Goal: Find specific page/section: Find specific page/section

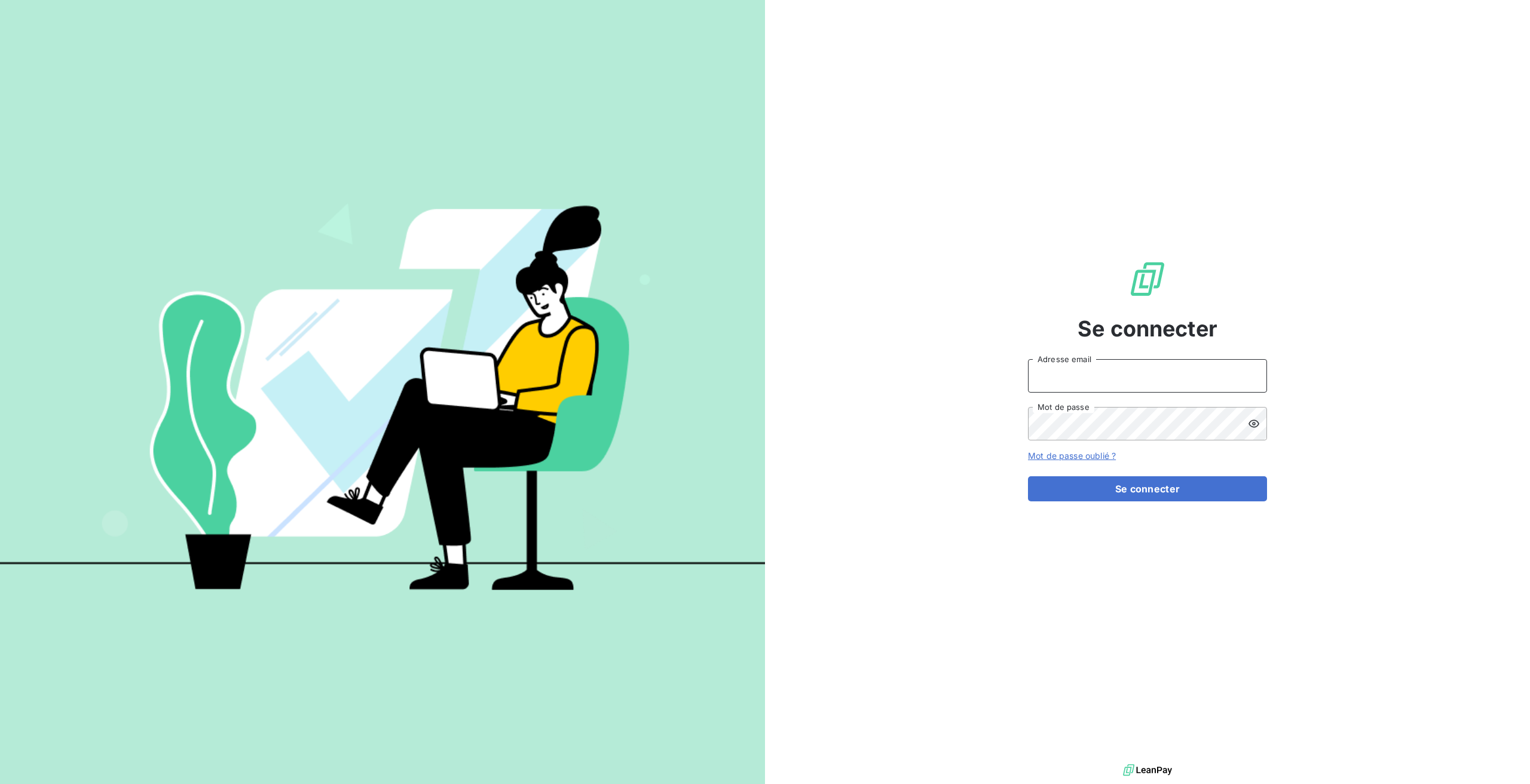
type input "claire@derniercri.io"
click at [1148, 489] on button "Se connecter" at bounding box center [1148, 488] width 239 height 25
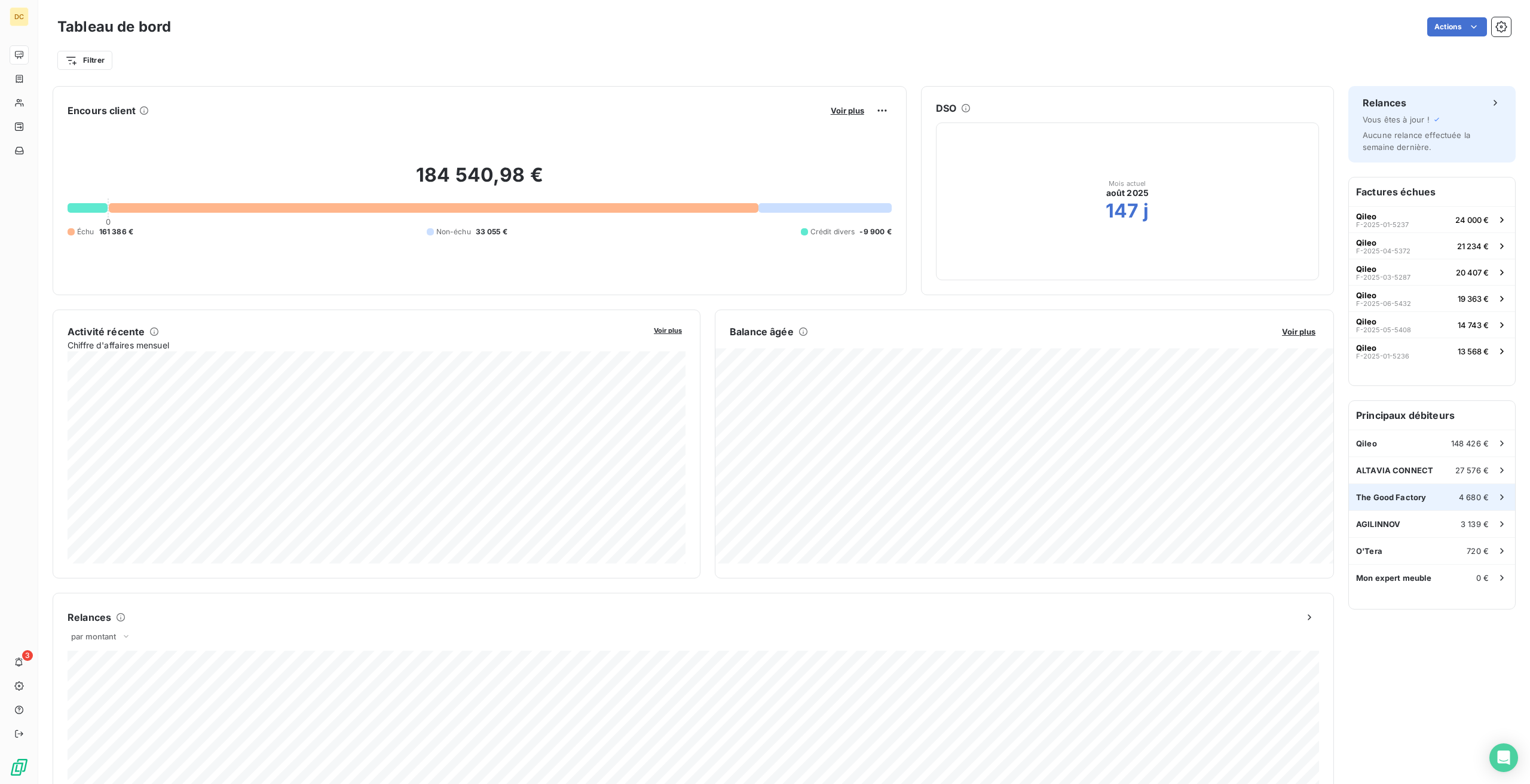
click at [1376, 500] on span "The Good Factory" at bounding box center [1391, 497] width 70 height 10
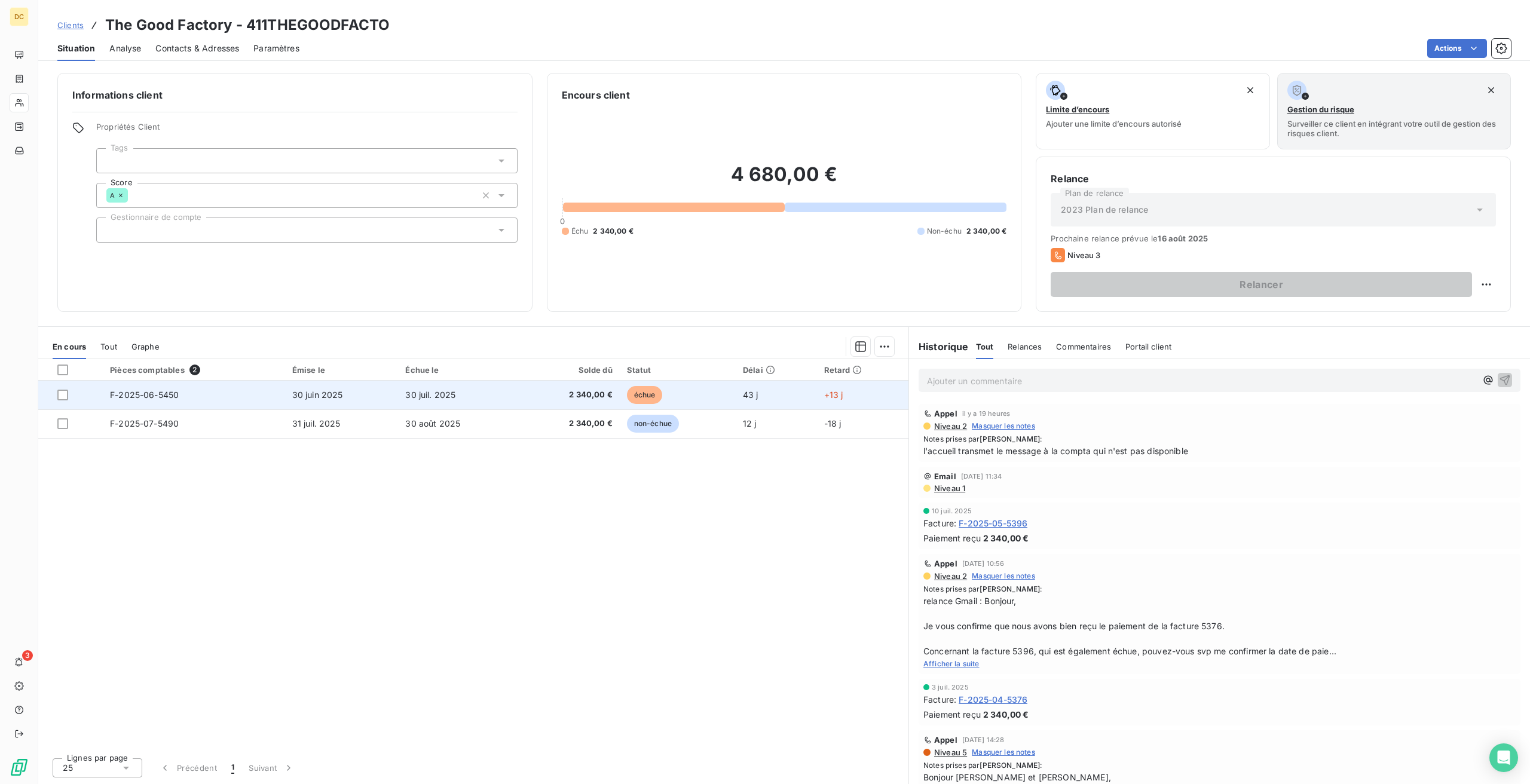
click at [168, 386] on td "F-2025-06-5450" at bounding box center [194, 394] width 182 height 29
